Goal: Task Accomplishment & Management: Use online tool/utility

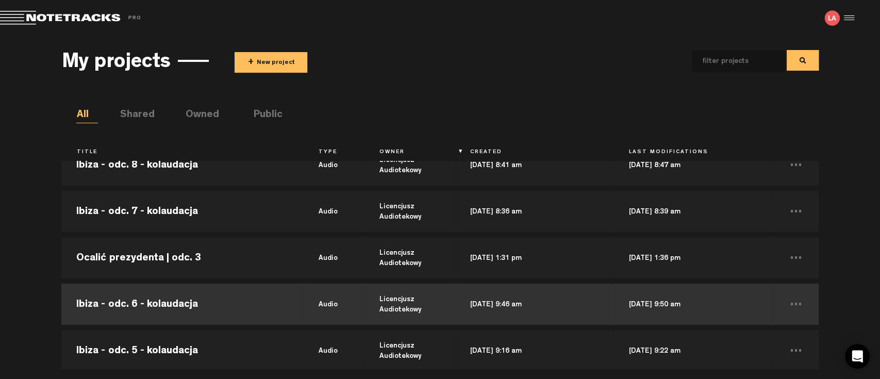
scroll to position [229, 0]
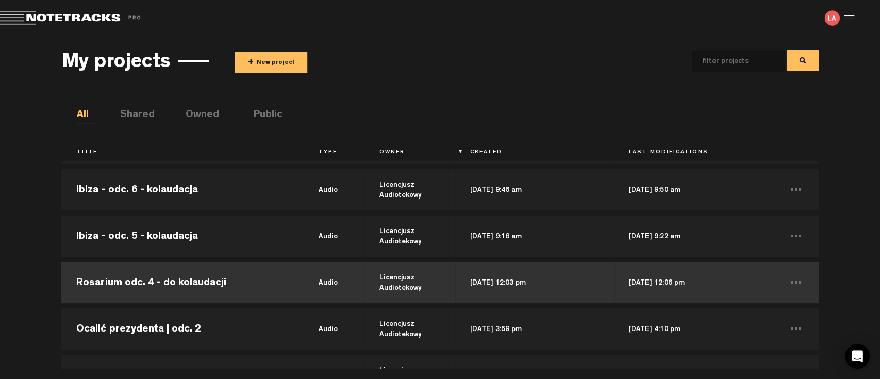
drag, startPoint x: 74, startPoint y: 286, endPoint x: 243, endPoint y: 283, distance: 168.6
click at [235, 288] on td "Rosarium odc. 4 - do kolaudacji" at bounding box center [182, 282] width 242 height 46
click at [95, 278] on body "Version: [DATE]-prod, Build 1257, Hash: g376cf1d, Branch: master X Your screen …" at bounding box center [440, 189] width 880 height 379
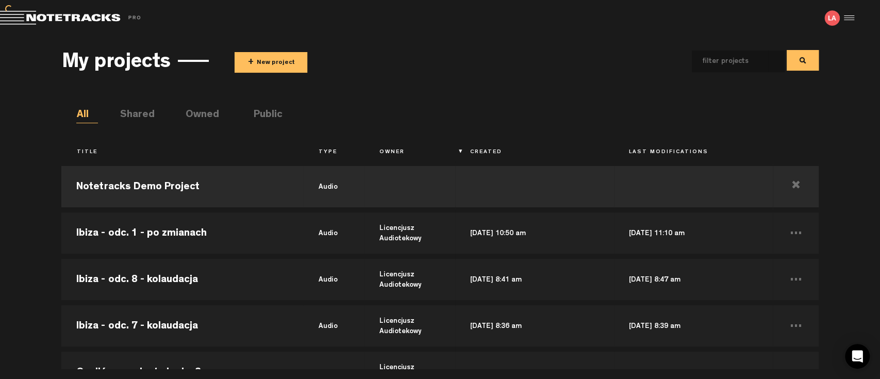
click at [261, 59] on button "+ New project" at bounding box center [271, 62] width 73 height 21
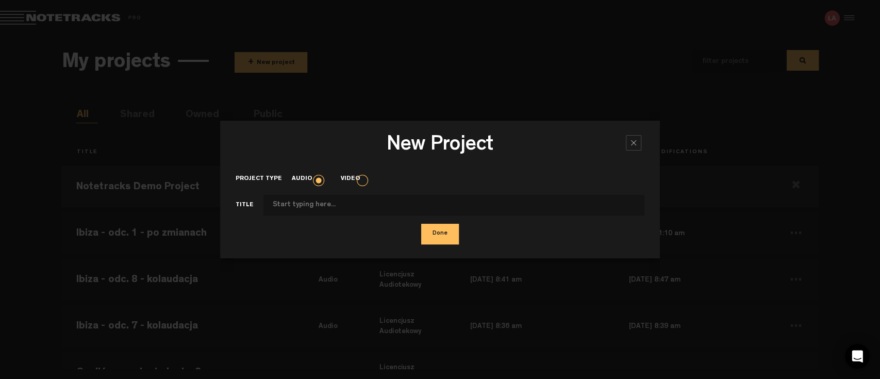
type input "T"
type input "Rosarium odc. 5 - do kolaudacji"
click at [425, 233] on button "Done" at bounding box center [440, 234] width 38 height 21
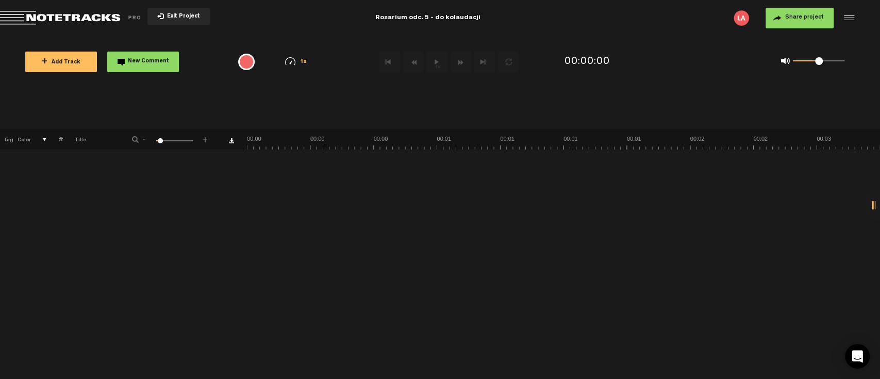
click at [87, 53] on button "+ Add Track" at bounding box center [61, 62] width 72 height 21
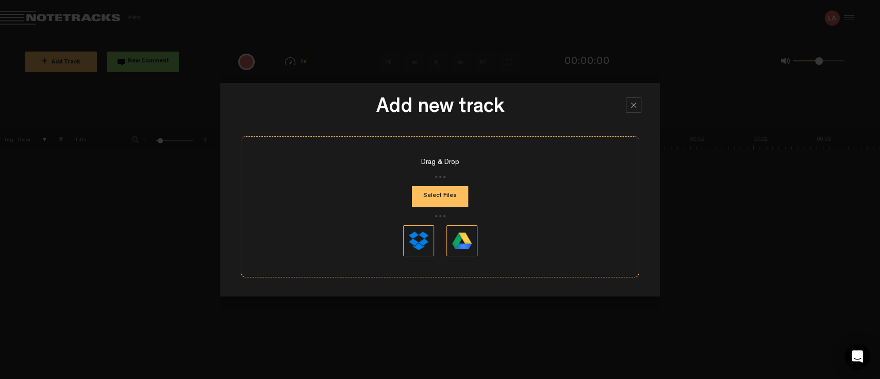
click at [446, 198] on button "Select Files" at bounding box center [440, 196] width 56 height 21
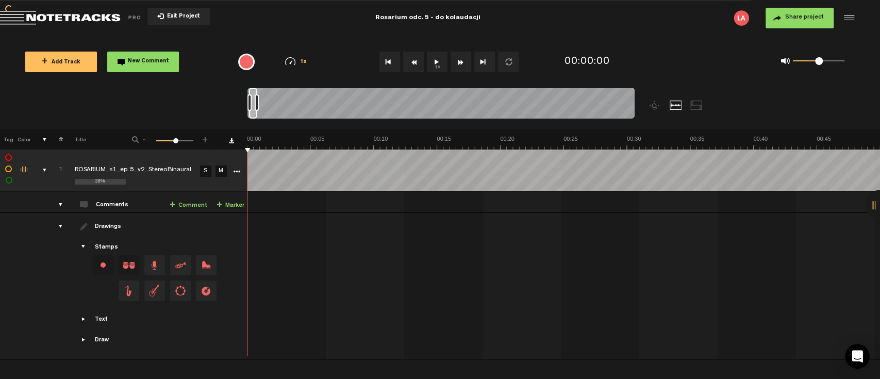
click at [855, 16] on md-toolbar "Exit Project Rosarium odc. 5 - do kolaudacji Share project Save project" at bounding box center [440, 18] width 880 height 36
click at [807, 20] on span "Share project" at bounding box center [804, 17] width 39 height 6
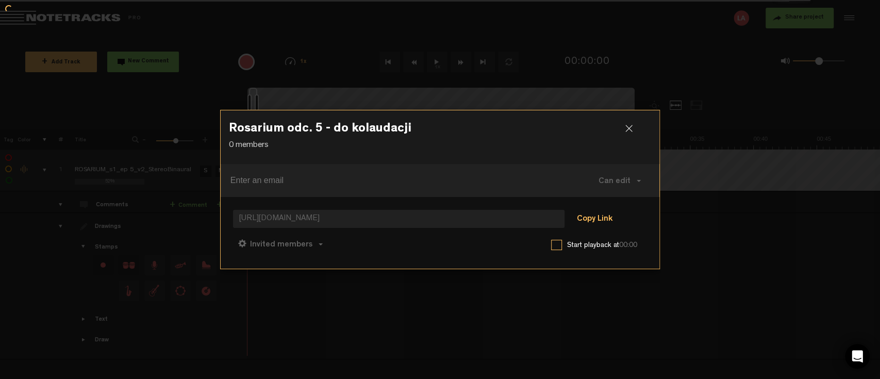
click at [596, 216] on button "Copy Link" at bounding box center [594, 219] width 56 height 21
click at [633, 128] on div at bounding box center [632, 132] width 15 height 15
